Goal: Information Seeking & Learning: Learn about a topic

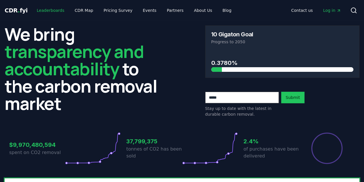
click at [48, 7] on link "Leaderboards" at bounding box center [50, 10] width 37 height 10
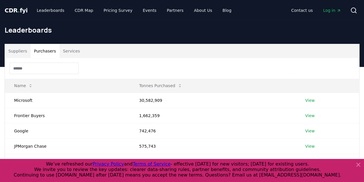
click at [43, 49] on button "Purchasers" at bounding box center [45, 51] width 29 height 14
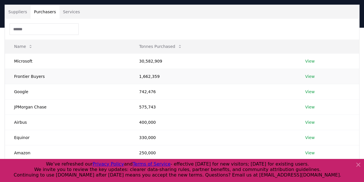
scroll to position [40, 0]
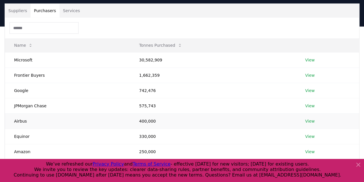
click at [312, 119] on link "View" at bounding box center [309, 121] width 9 height 6
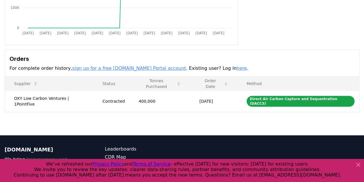
scroll to position [122, 0]
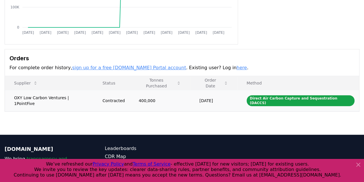
click at [71, 98] on td "OXY Low Carbon Ventures | 1PointFive" at bounding box center [49, 100] width 88 height 21
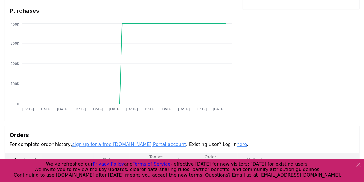
scroll to position [46, 0]
